Goal: Task Accomplishment & Management: Complete application form

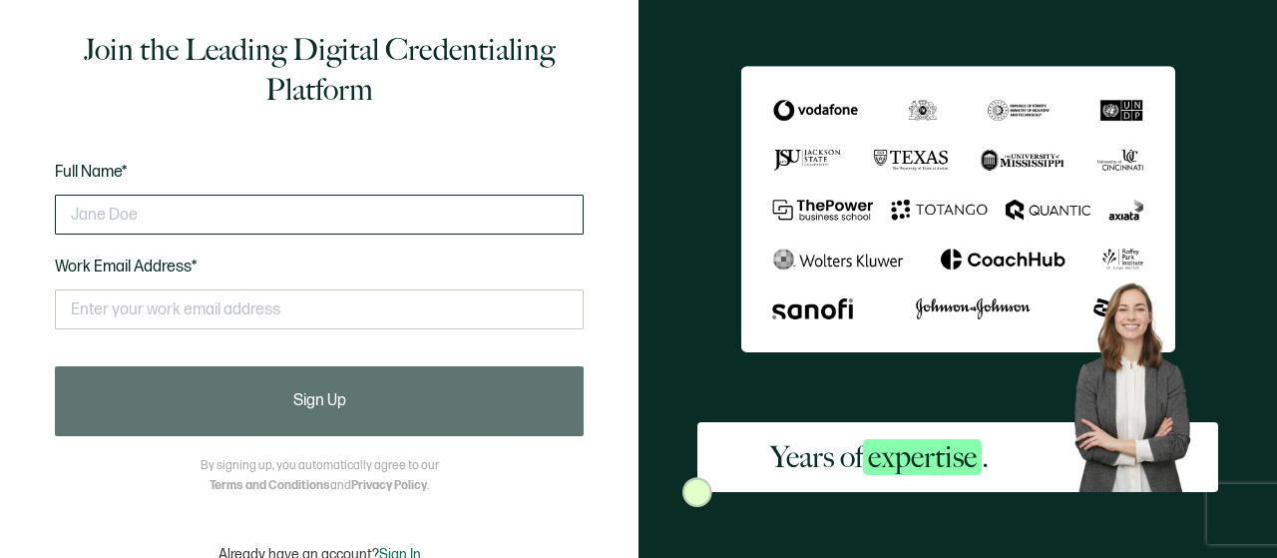
click at [92, 206] on input "text" at bounding box center [319, 214] width 529 height 40
click at [97, 216] on input "text" at bounding box center [319, 214] width 529 height 40
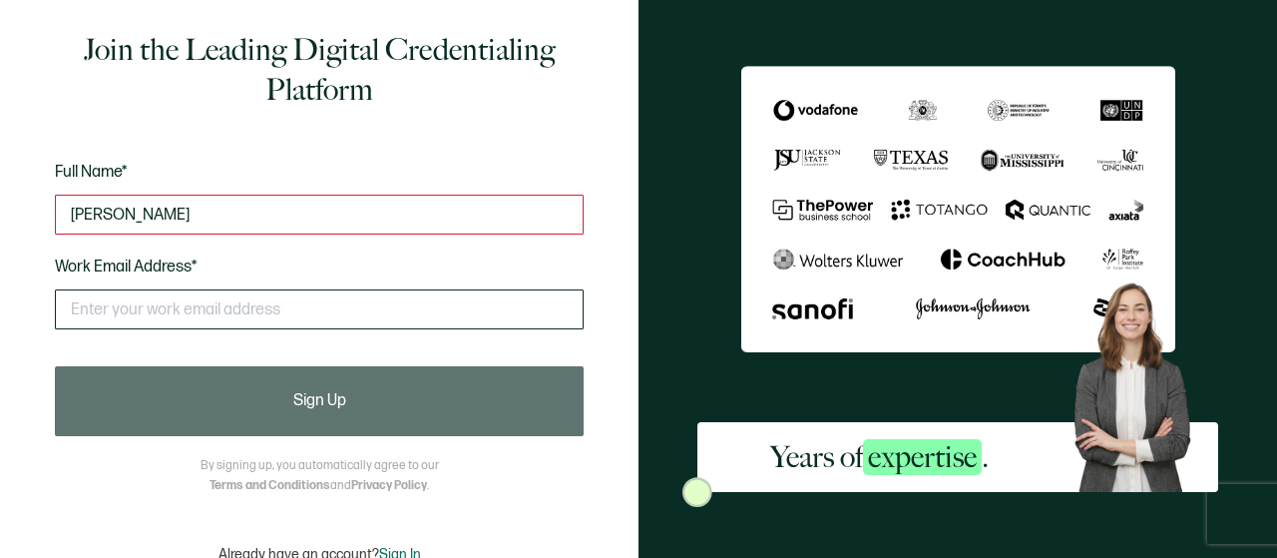
type input "[PERSON_NAME]"
click at [105, 309] on input "text" at bounding box center [319, 309] width 529 height 40
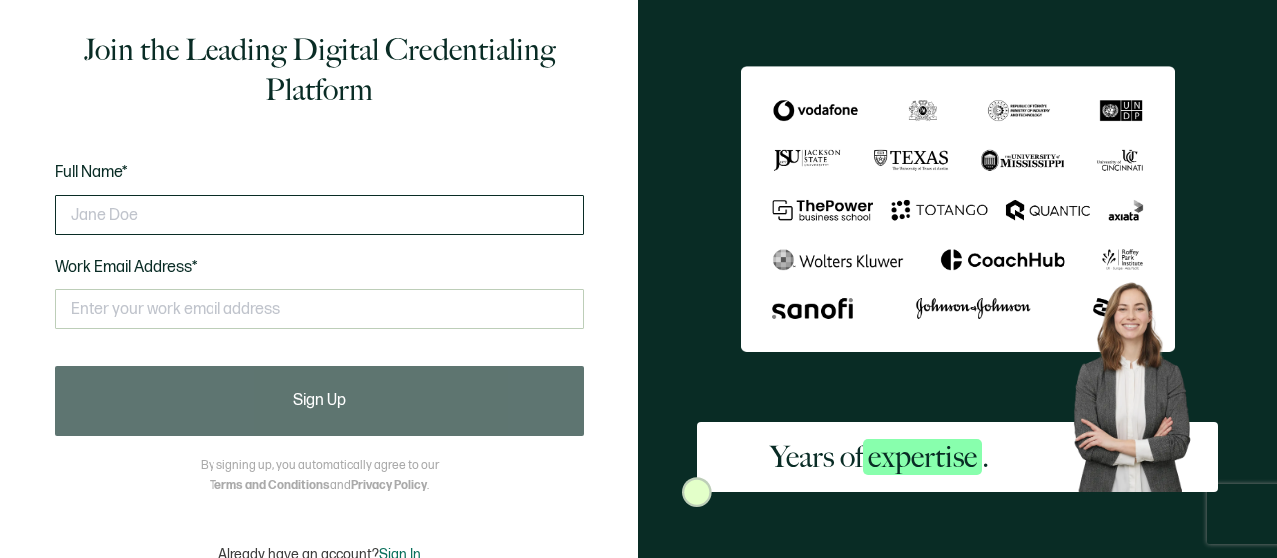
click at [101, 212] on input "text" at bounding box center [319, 214] width 529 height 40
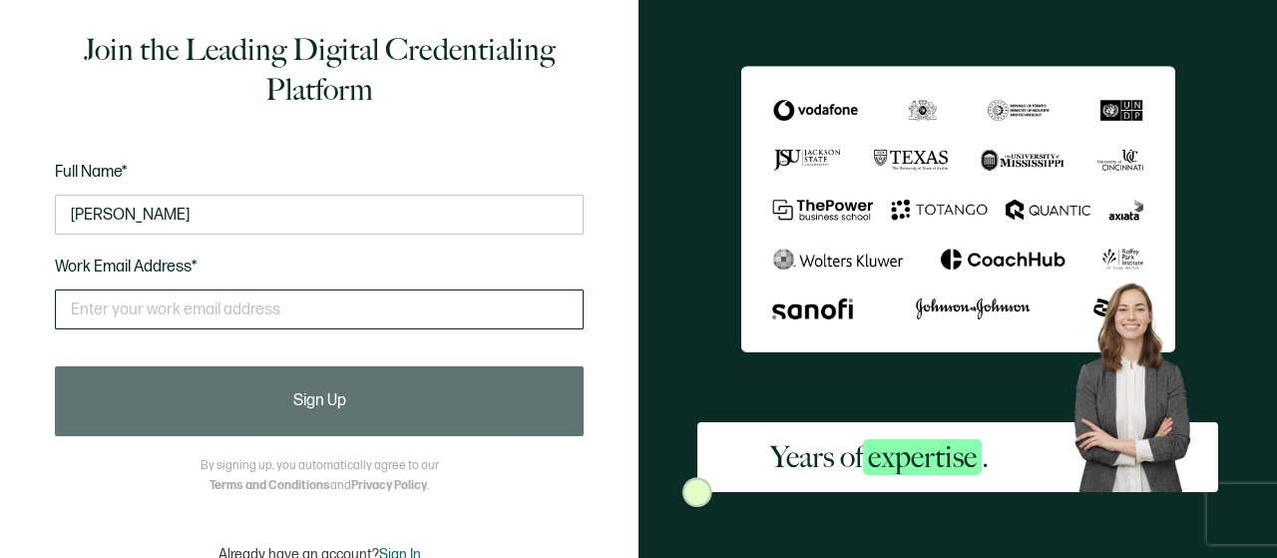
type input "[PERSON_NAME]"
click at [142, 310] on input "text" at bounding box center [319, 309] width 529 height 40
